Goal: Communication & Community: Answer question/provide support

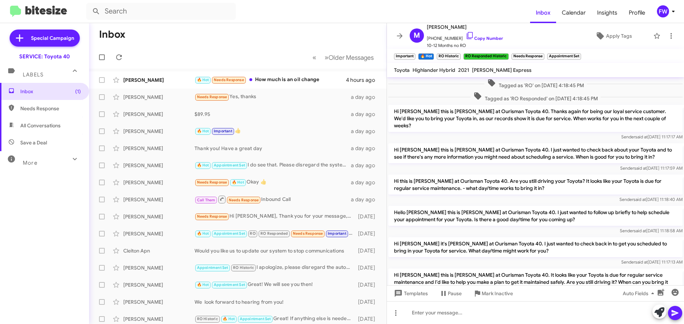
scroll to position [385, 0]
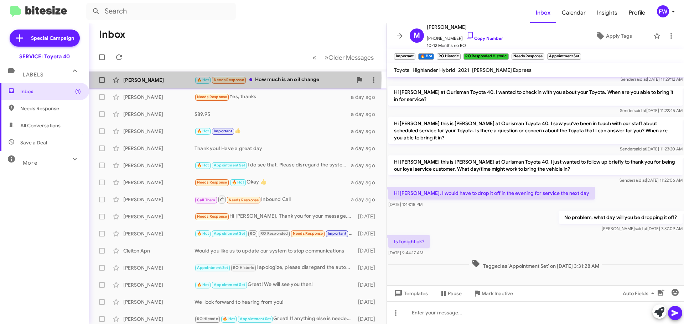
click at [162, 78] on div "[PERSON_NAME]" at bounding box center [158, 80] width 71 height 7
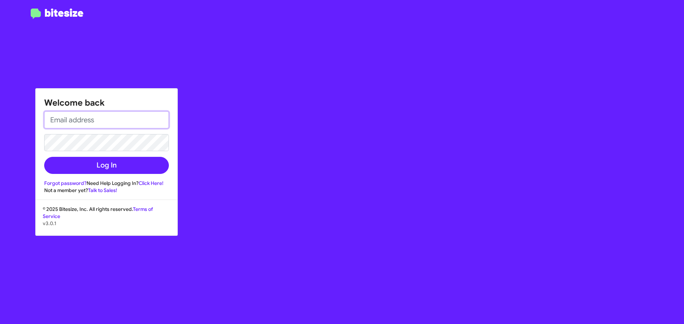
type input "[EMAIL_ADDRESS][DOMAIN_NAME]"
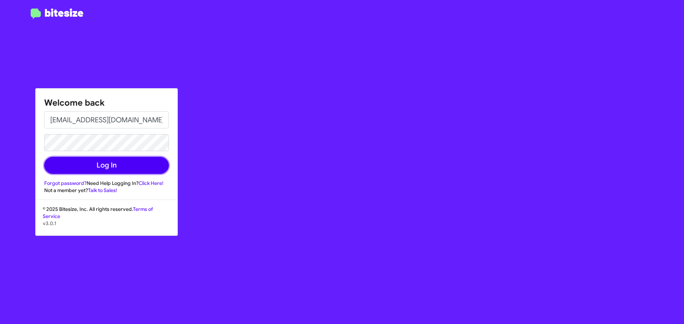
click at [101, 166] on button "Log In" at bounding box center [106, 165] width 125 height 17
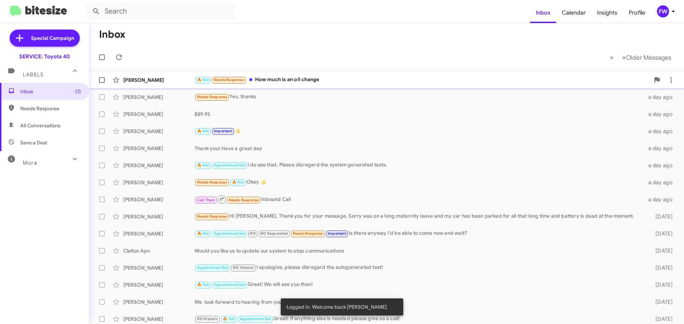
click at [168, 82] on div "[PERSON_NAME]" at bounding box center [158, 80] width 71 height 7
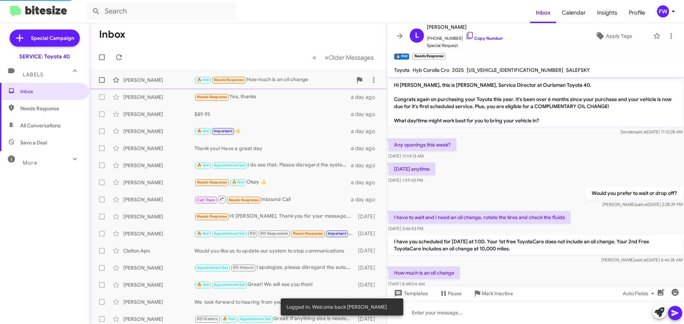
scroll to position [2, 0]
